Goal: Navigation & Orientation: Find specific page/section

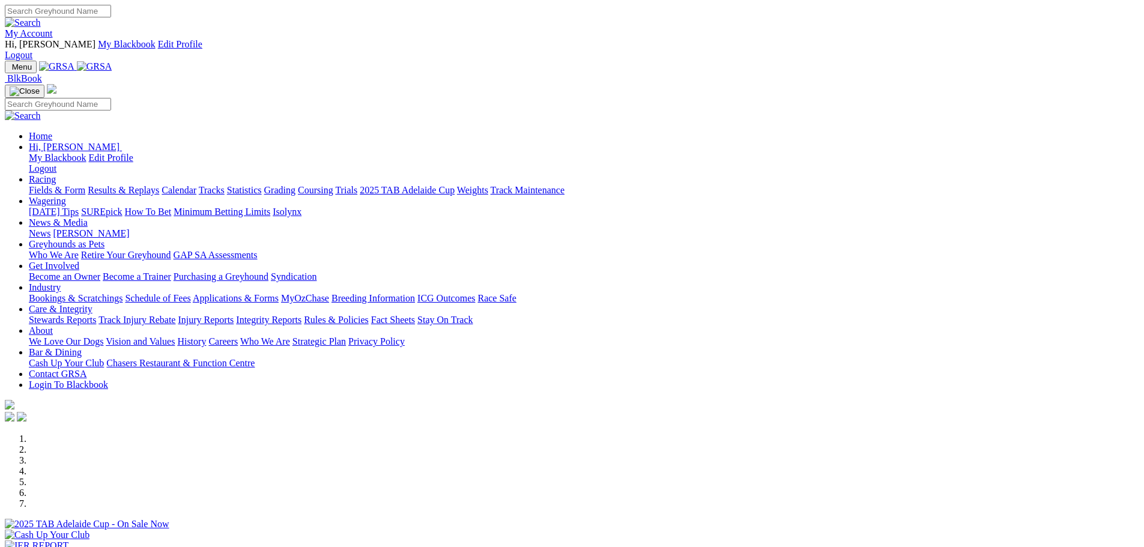
click at [53, 28] on link "My Account" at bounding box center [29, 33] width 48 height 10
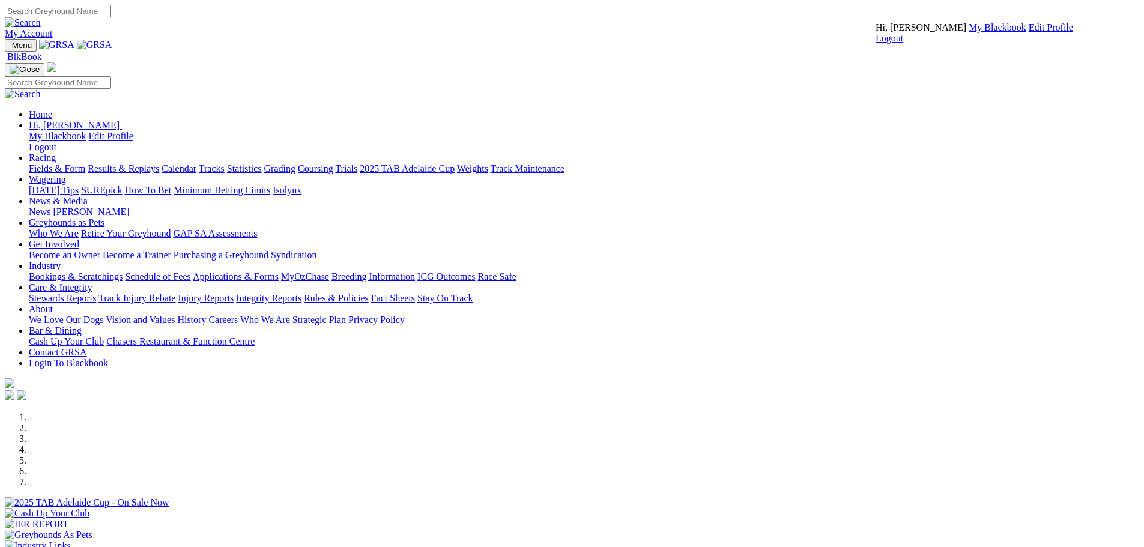
click at [969, 32] on link "My Blackbook" at bounding box center [998, 27] width 58 height 10
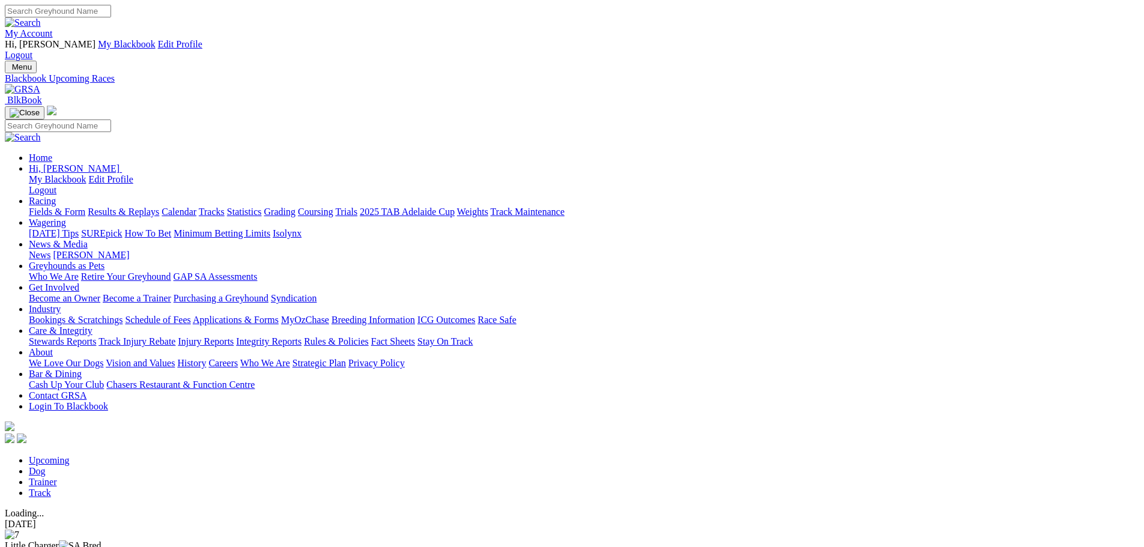
click at [53, 28] on link "My Account" at bounding box center [29, 33] width 48 height 10
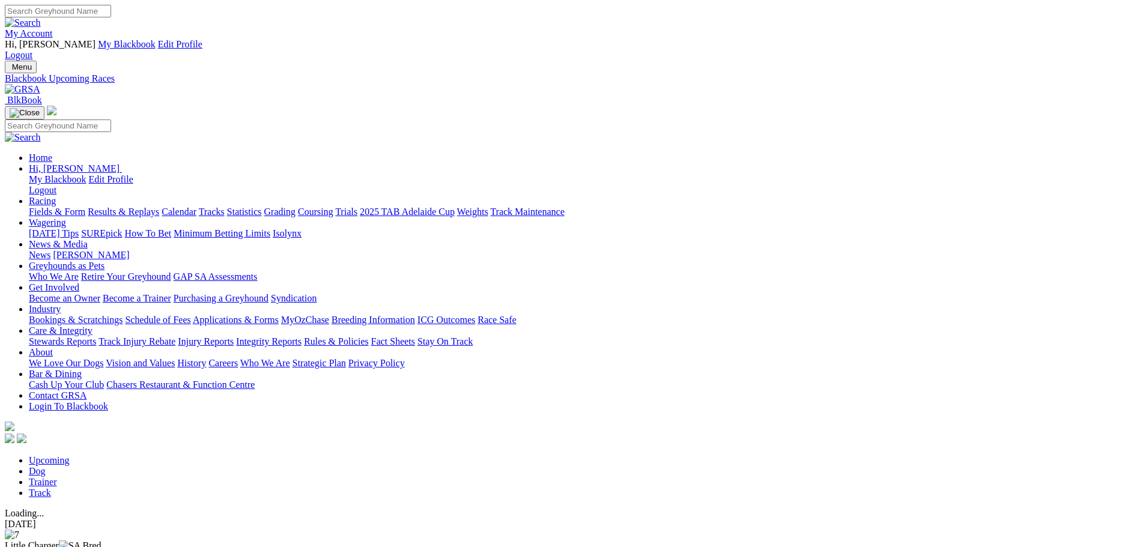
click at [16, 491] on span "R2" at bounding box center [10, 496] width 11 height 10
